Goal: Task Accomplishment & Management: Manage account settings

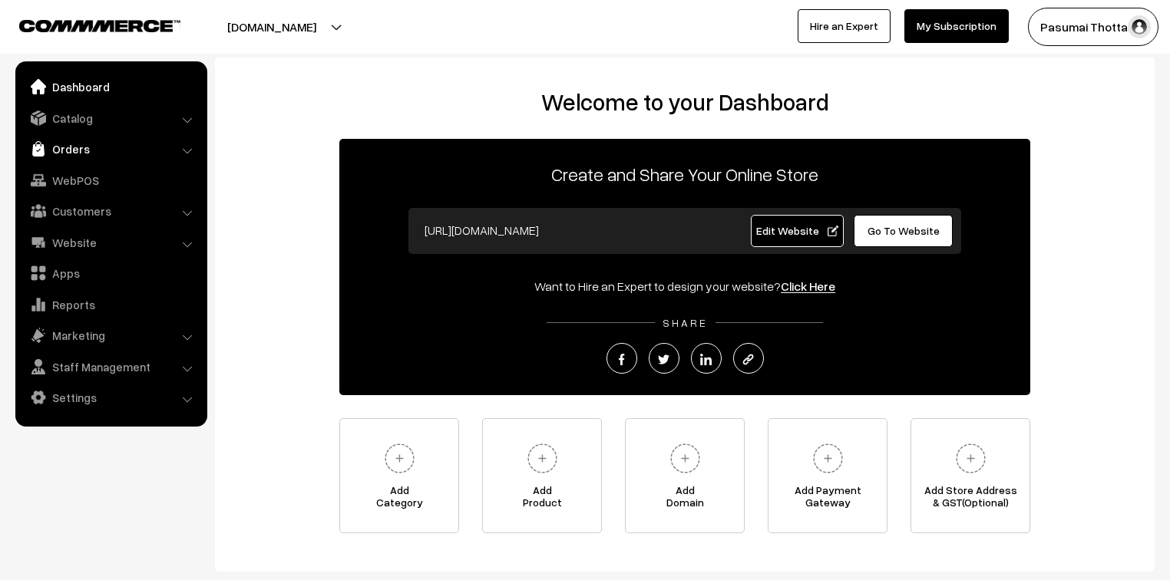
click at [71, 147] on link "Orders" at bounding box center [110, 149] width 183 height 28
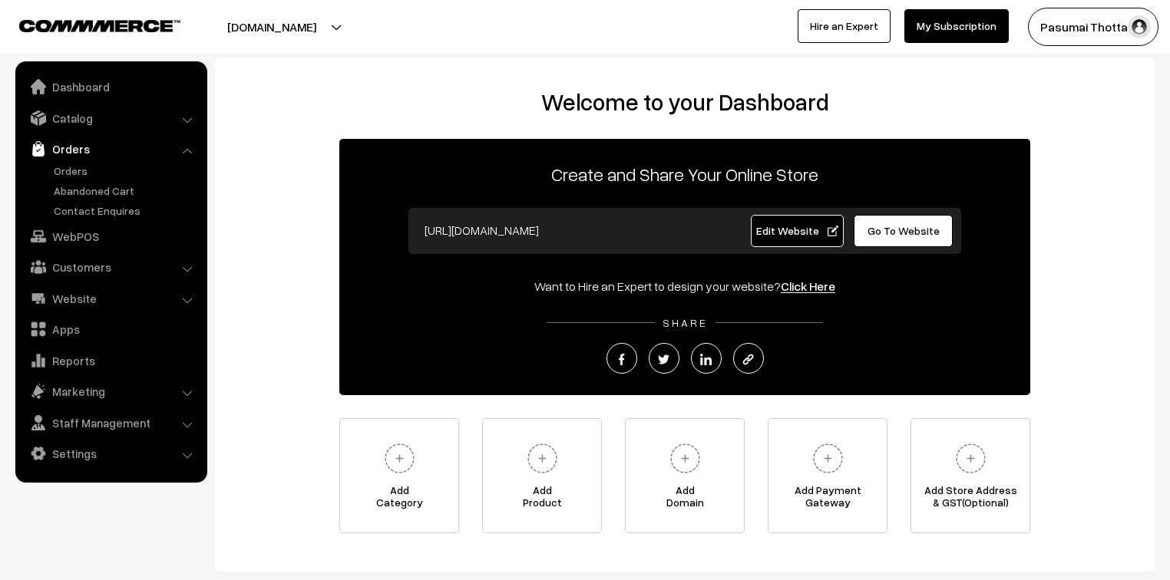
click at [73, 180] on ul "Orders" at bounding box center [111, 191] width 184 height 56
click at [67, 175] on link "Orders" at bounding box center [126, 171] width 152 height 16
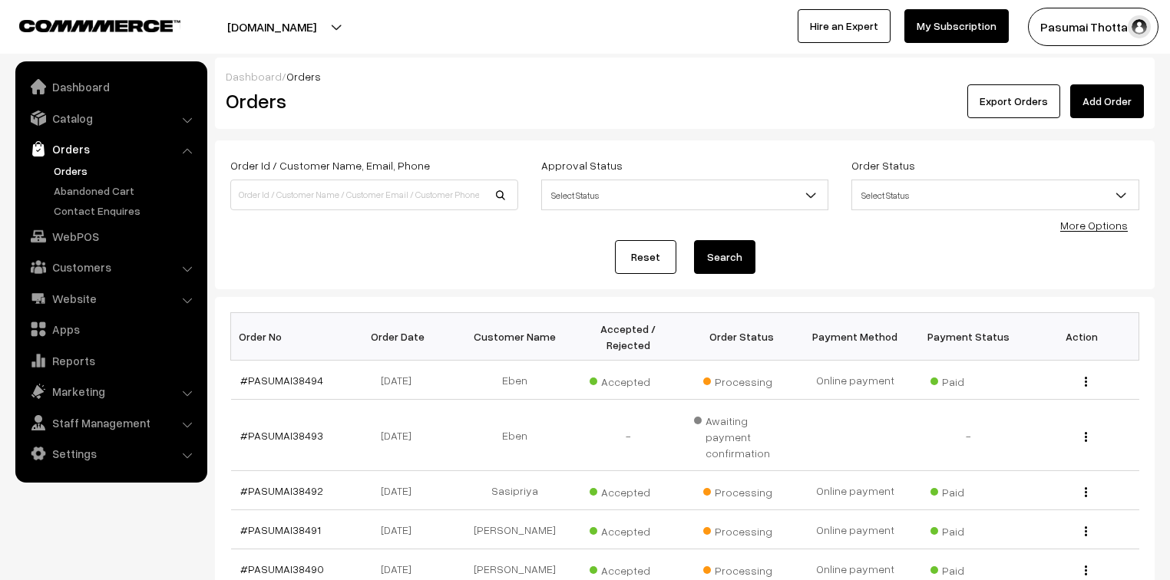
click at [967, 15] on link "My Subscription" at bounding box center [956, 26] width 104 height 34
click at [48, 118] on link "Catalog" at bounding box center [110, 118] width 183 height 28
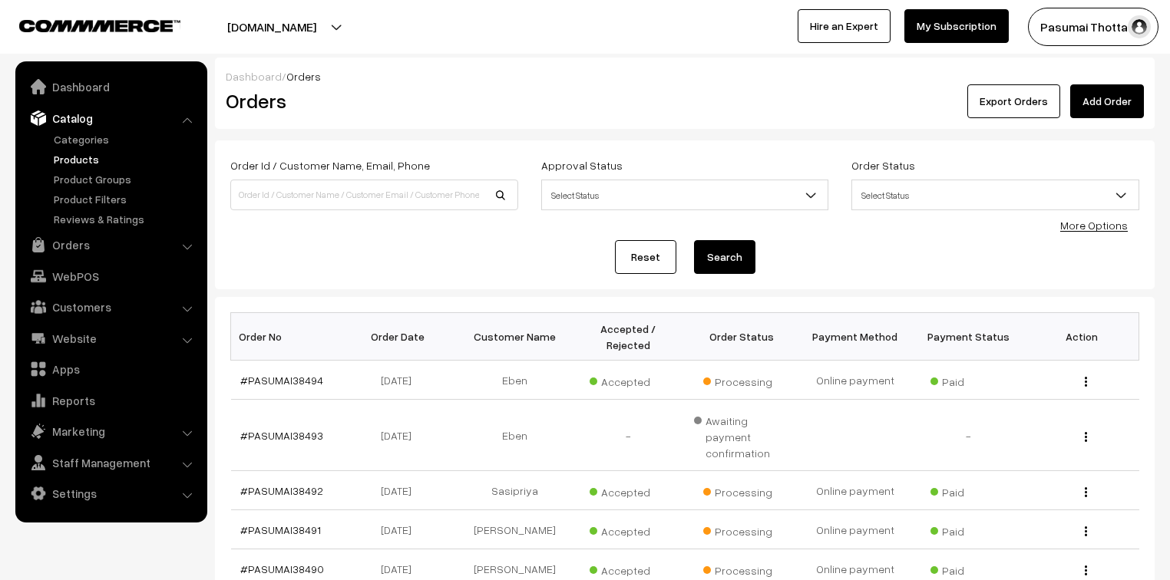
click at [61, 153] on link "Products" at bounding box center [126, 159] width 152 height 16
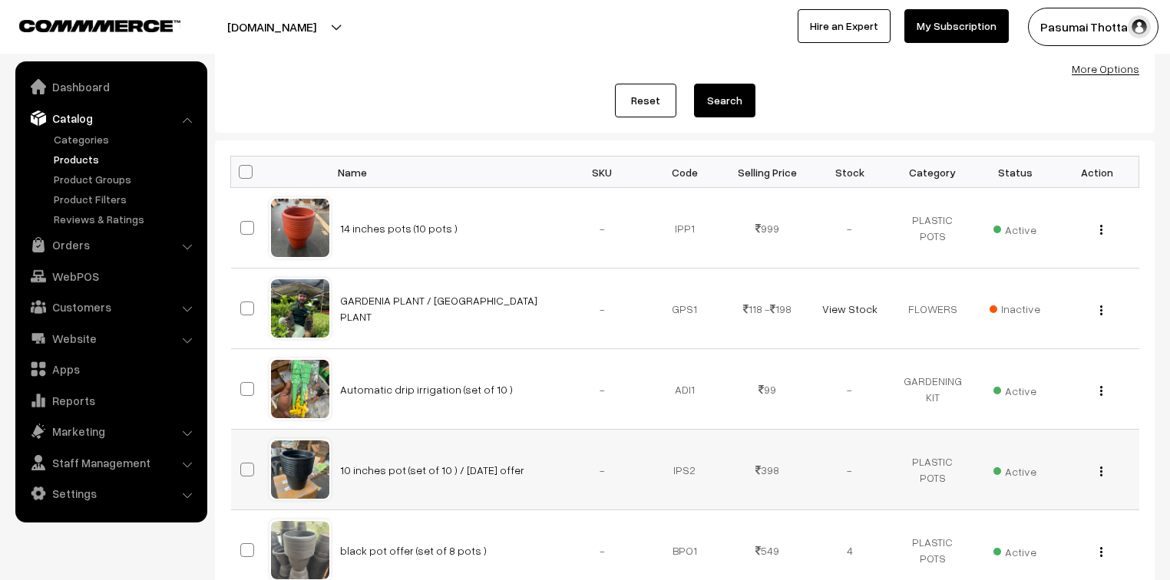
scroll to position [184, 0]
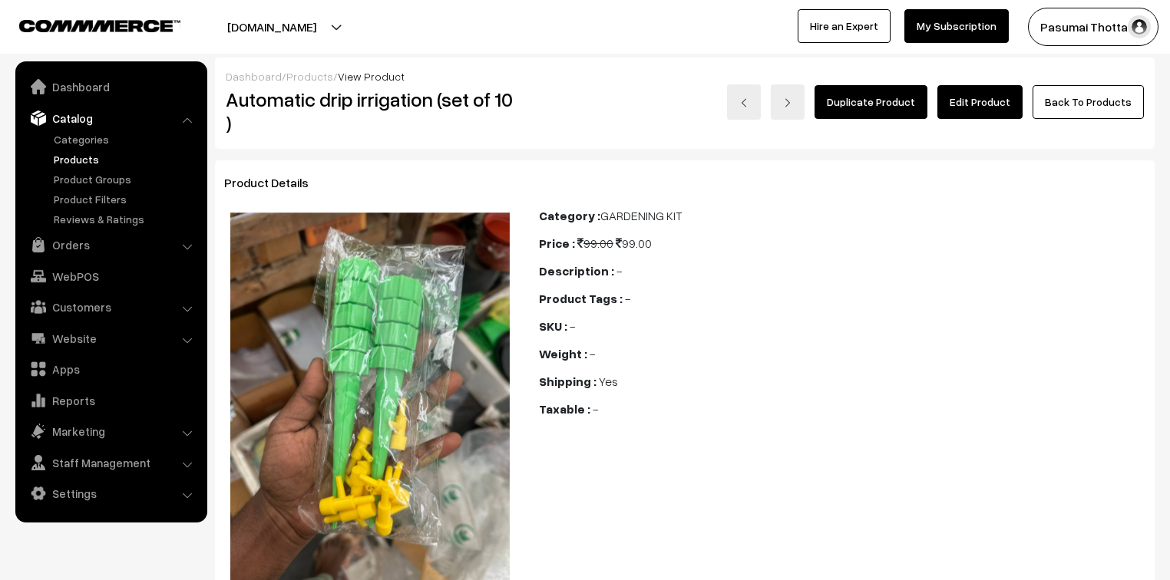
click at [1006, 107] on link "Edit Product" at bounding box center [979, 102] width 85 height 34
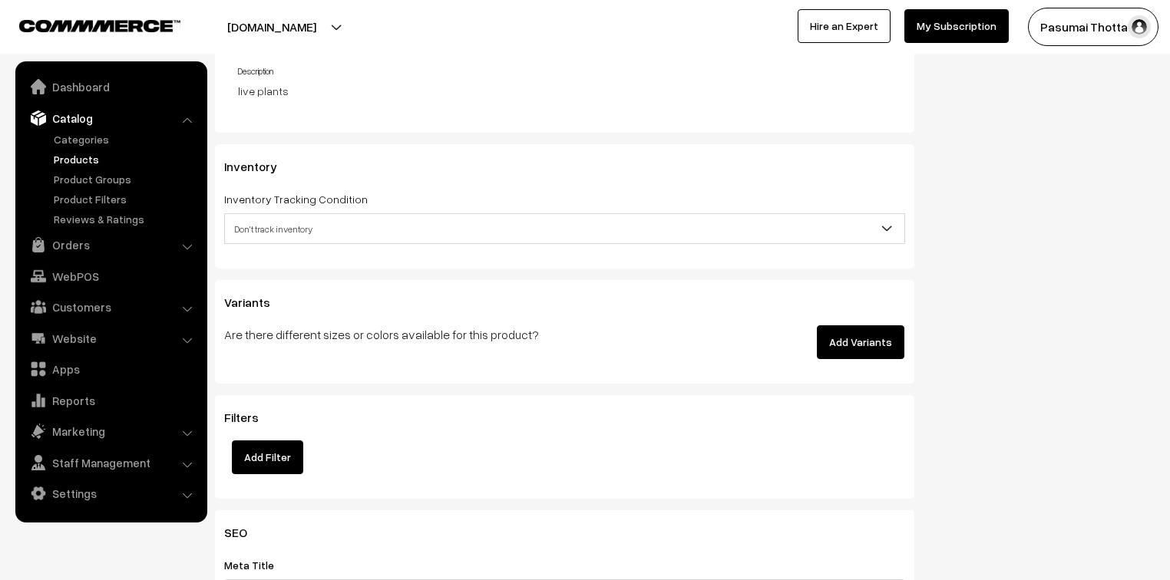
scroll to position [1596, 0]
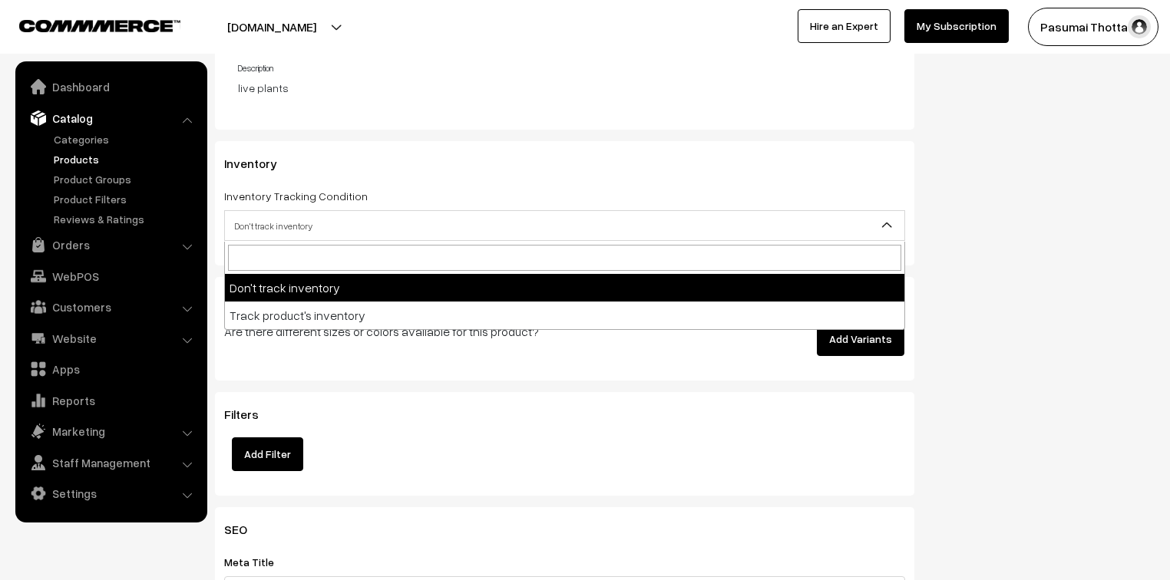
click at [276, 235] on span "Don't track inventory" at bounding box center [564, 226] width 679 height 27
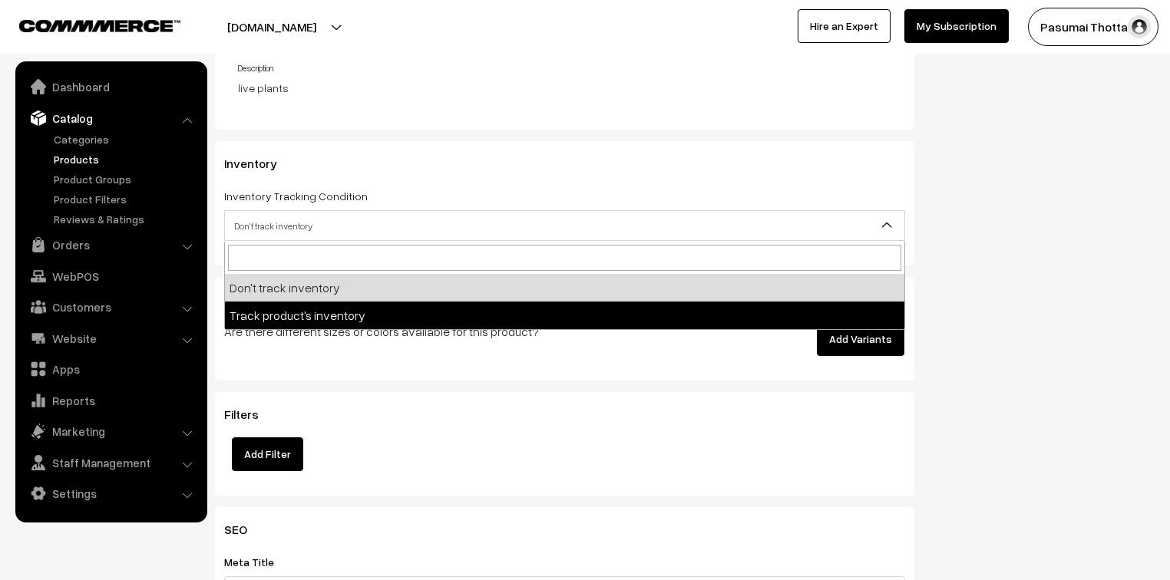
select select "2"
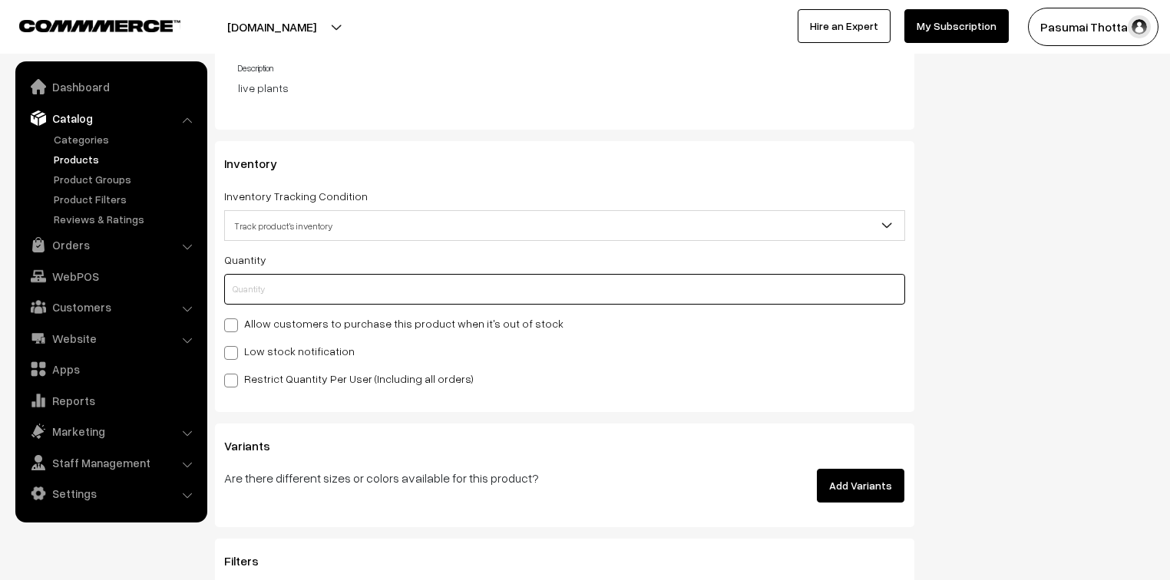
click at [266, 279] on input "text" at bounding box center [564, 289] width 681 height 31
type input "3"
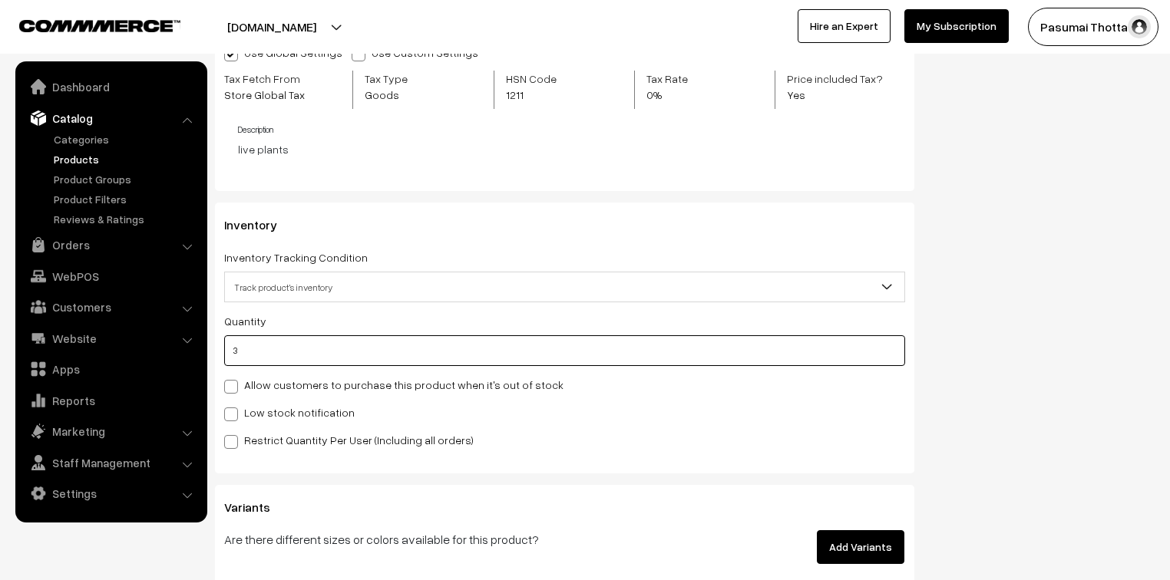
scroll to position [1535, 0]
type input "2"
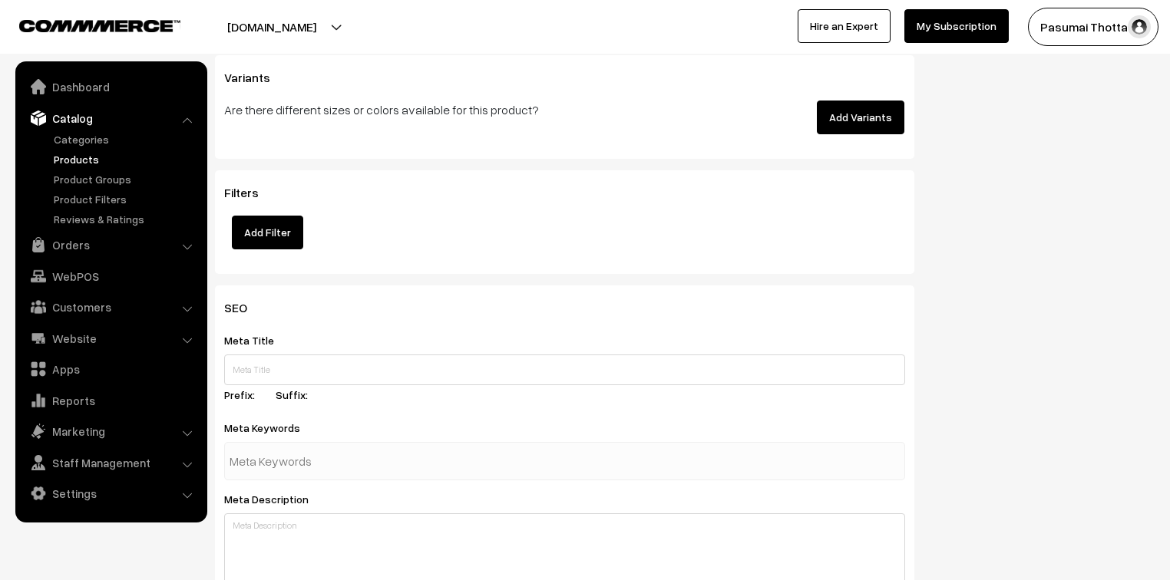
scroll to position [1658, 0]
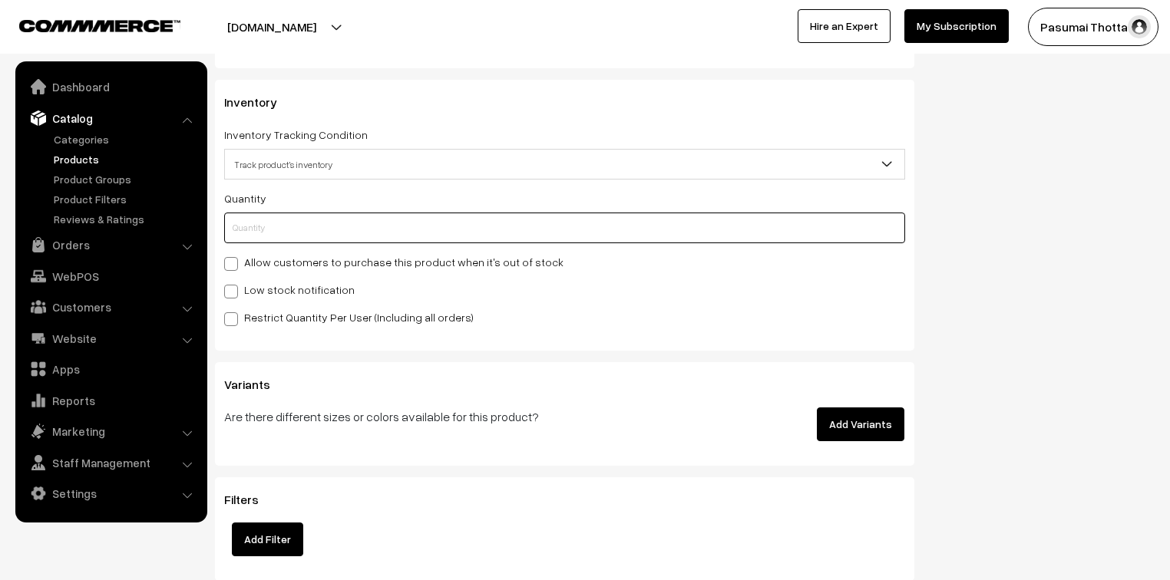
click at [270, 230] on input "text" at bounding box center [564, 228] width 681 height 31
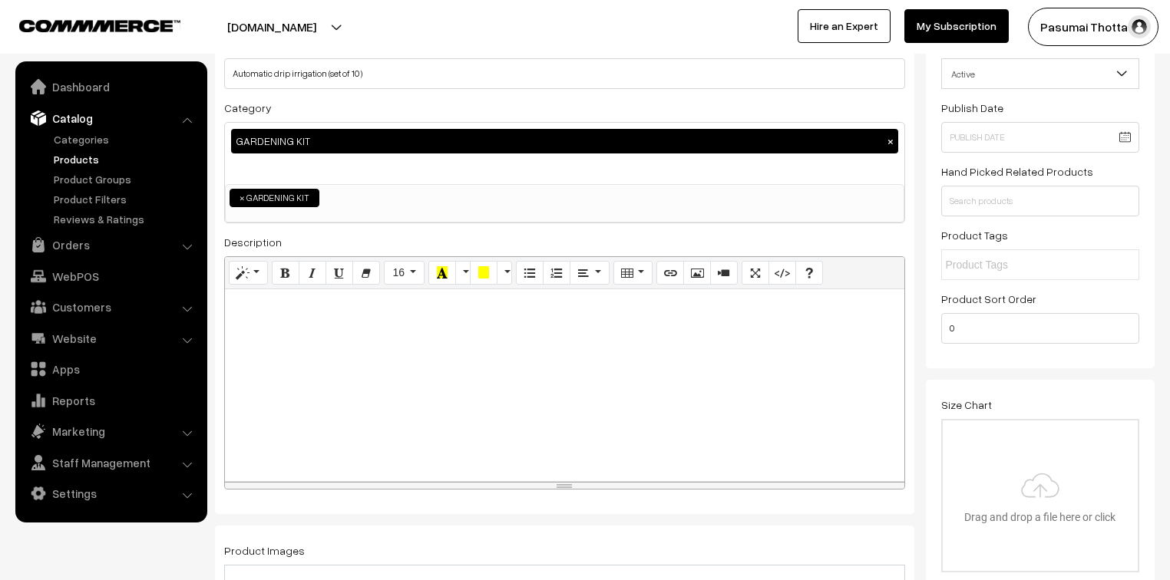
scroll to position [0, 0]
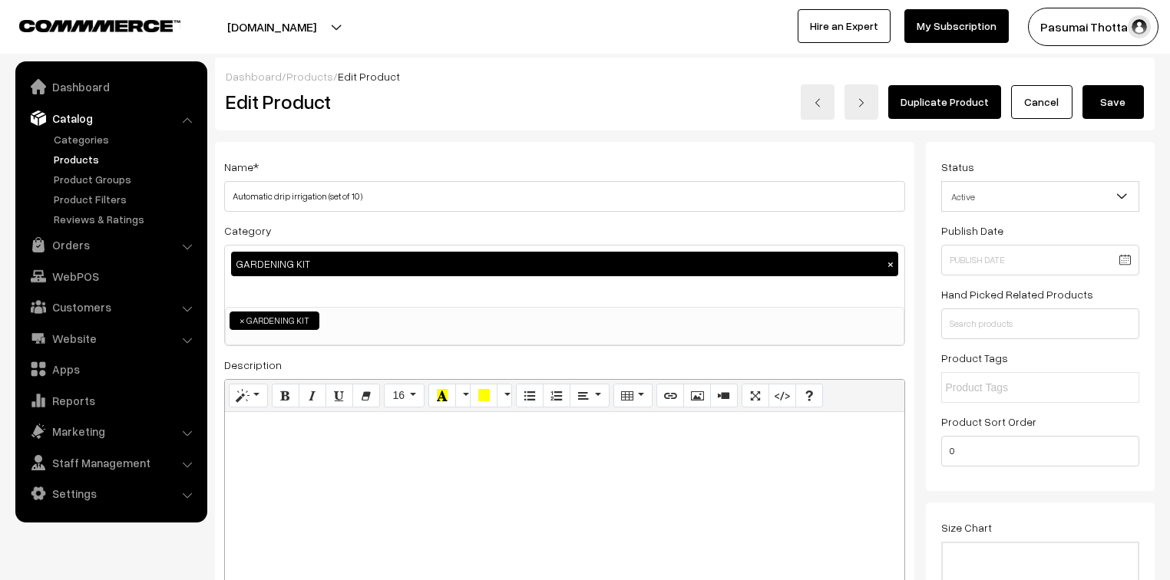
type input "0"
click at [1121, 95] on button "Save" at bounding box center [1112, 102] width 61 height 34
